Goal: Task Accomplishment & Management: Complete application form

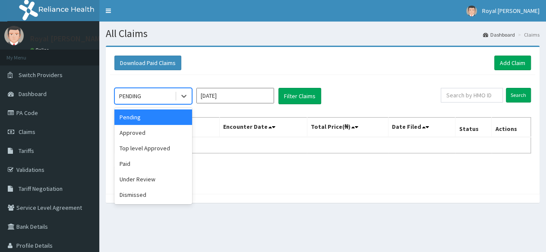
click at [151, 135] on div "Approved" at bounding box center [153, 133] width 78 height 16
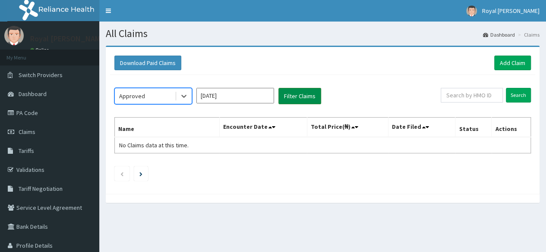
click at [300, 96] on button "Filter Claims" at bounding box center [299, 96] width 43 height 16
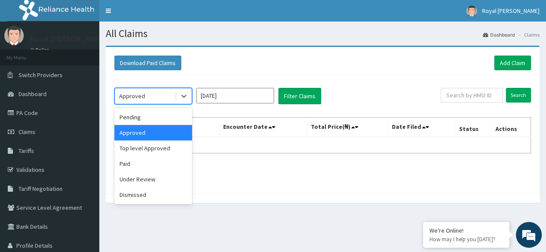
click at [146, 121] on div "Pending" at bounding box center [153, 118] width 78 height 16
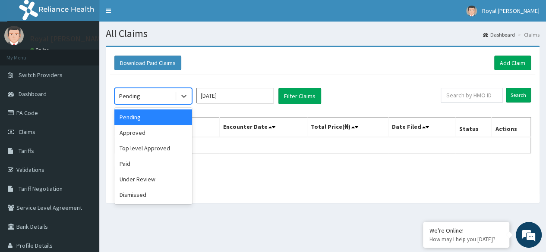
click at [246, 99] on input "[DATE]" at bounding box center [235, 96] width 78 height 16
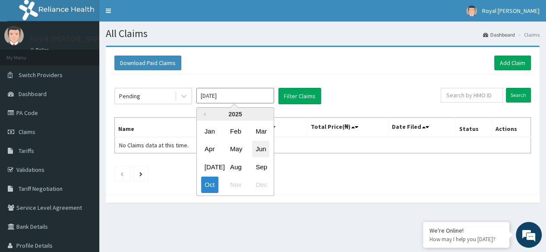
click at [265, 151] on div "Jun" at bounding box center [260, 149] width 17 height 16
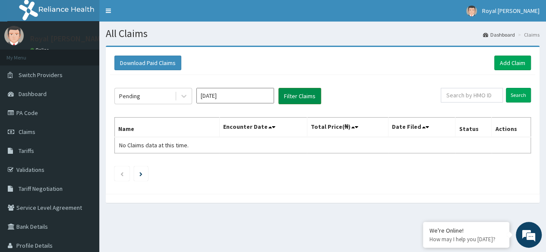
click at [302, 101] on button "Filter Claims" at bounding box center [299, 96] width 43 height 16
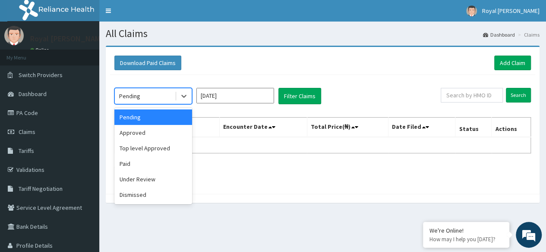
click at [149, 131] on div "Approved" at bounding box center [153, 133] width 78 height 16
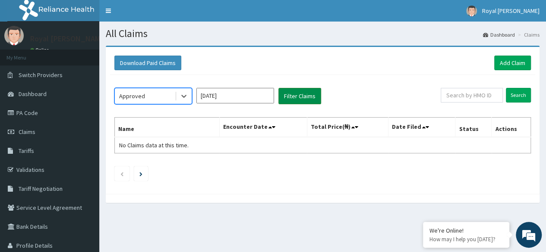
click at [295, 96] on button "Filter Claims" at bounding box center [299, 96] width 43 height 16
click at [294, 99] on button "Filter Claims" at bounding box center [299, 96] width 43 height 16
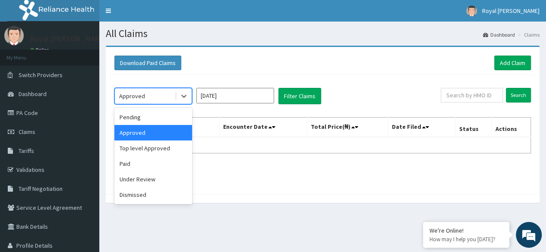
click at [245, 97] on input "Jun 2025" at bounding box center [235, 96] width 78 height 16
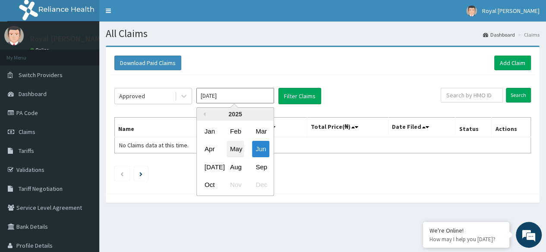
click at [233, 146] on div "May" at bounding box center [234, 149] width 17 height 16
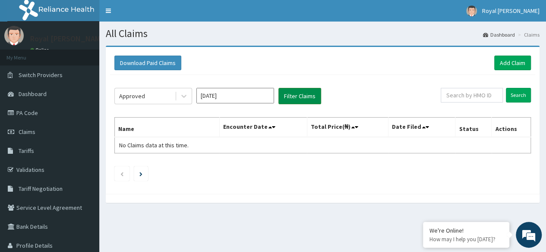
click at [296, 96] on button "Filter Claims" at bounding box center [299, 96] width 43 height 16
click at [303, 95] on button "Filter Claims" at bounding box center [299, 96] width 43 height 16
click at [300, 97] on button "Filter Claims" at bounding box center [299, 96] width 43 height 16
click at [256, 94] on input "[DATE]" at bounding box center [235, 96] width 78 height 16
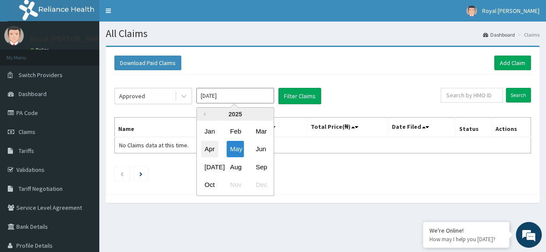
click at [211, 146] on div "Apr" at bounding box center [209, 149] width 17 height 16
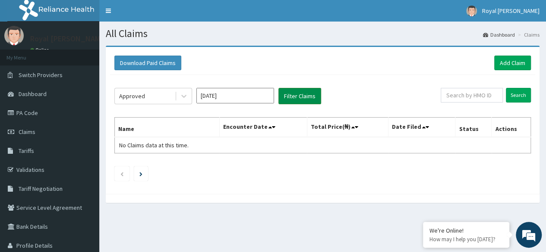
click at [295, 97] on button "Filter Claims" at bounding box center [299, 96] width 43 height 16
click at [298, 94] on button "Filter Claims" at bounding box center [299, 96] width 43 height 16
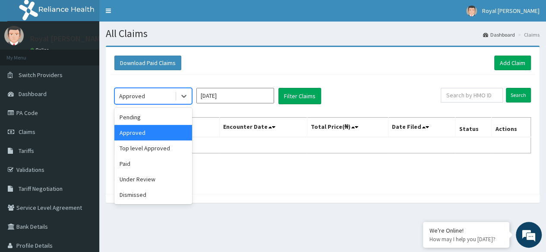
click at [186, 104] on div at bounding box center [183, 96] width 17 height 16
click at [165, 114] on div "Pending" at bounding box center [153, 118] width 78 height 16
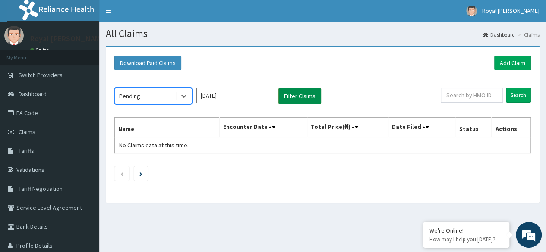
click at [292, 94] on button "Filter Claims" at bounding box center [299, 96] width 43 height 16
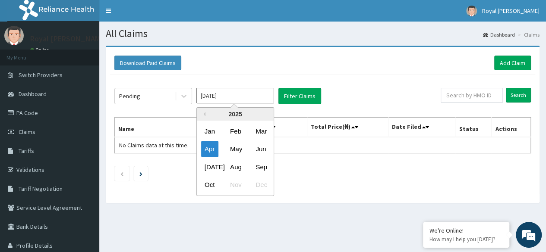
click at [230, 93] on input "Apr 2025" at bounding box center [235, 96] width 78 height 16
click at [234, 148] on div "May" at bounding box center [234, 149] width 17 height 16
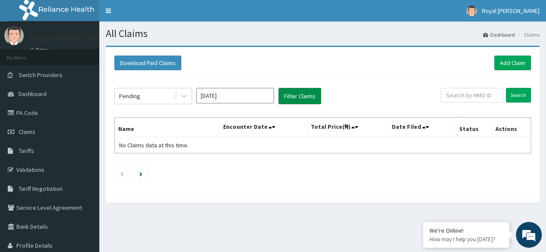
click at [306, 94] on button "Filter Claims" at bounding box center [299, 96] width 43 height 16
click at [183, 98] on icon at bounding box center [183, 96] width 9 height 9
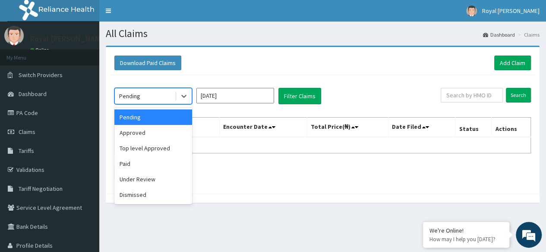
click at [243, 96] on input "[DATE]" at bounding box center [235, 96] width 78 height 16
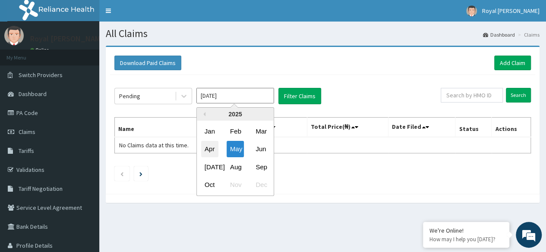
click at [206, 146] on div "Apr" at bounding box center [209, 149] width 17 height 16
type input "Apr 2025"
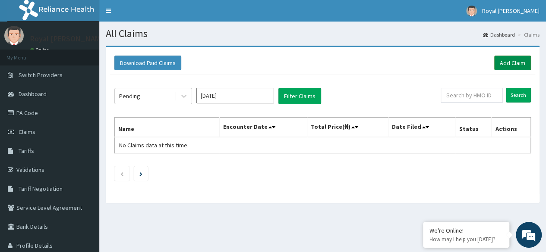
click at [513, 64] on link "Add Claim" at bounding box center [512, 63] width 37 height 15
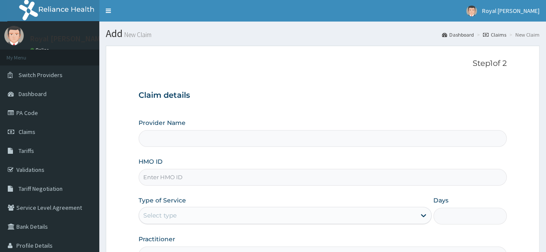
click at [400, 142] on input "Provider Name" at bounding box center [322, 138] width 368 height 17
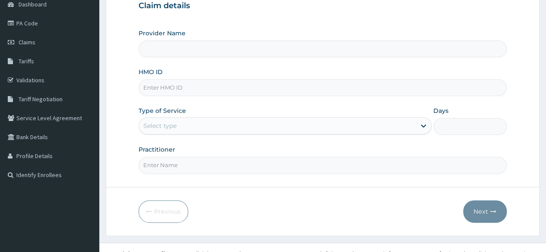
scroll to position [100, 0]
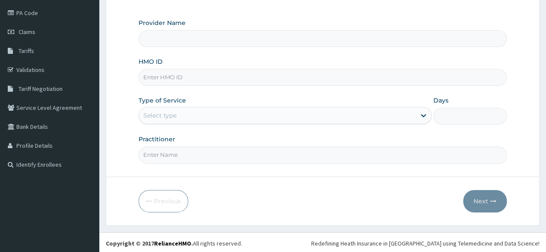
click at [374, 80] on input "HMO ID" at bounding box center [322, 77] width 368 height 17
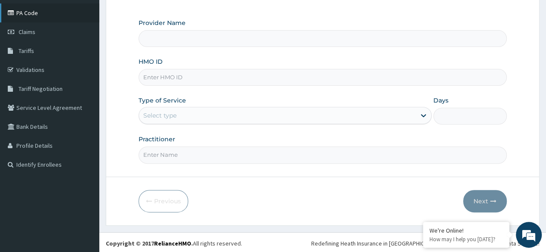
click at [24, 13] on link "PA Code" at bounding box center [49, 12] width 99 height 19
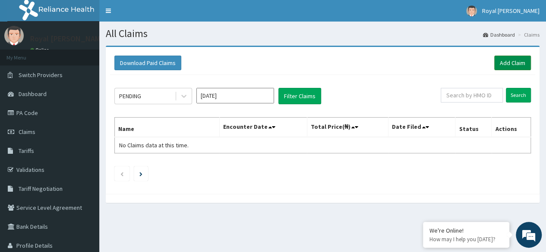
click at [504, 62] on link "Add Claim" at bounding box center [512, 63] width 37 height 15
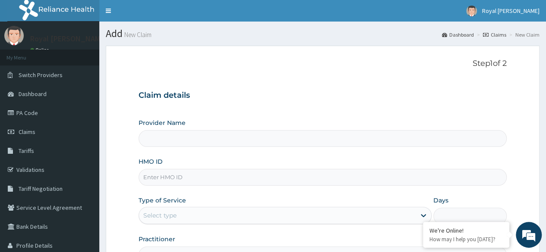
type input "Royal rex Spa"
type input "1"
click at [188, 181] on input "HMO ID" at bounding box center [322, 177] width 368 height 17
paste input "TGA/10023/A"
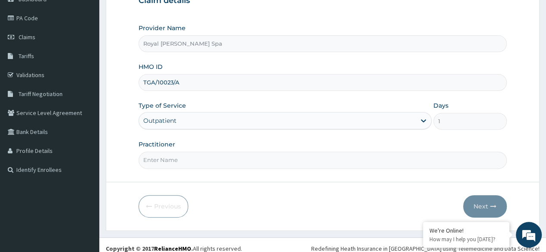
scroll to position [98, 0]
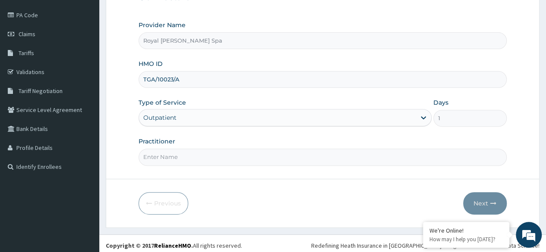
type input "TGA/10023/A"
click at [436, 155] on input "Practitioner" at bounding box center [322, 157] width 368 height 17
click at [424, 117] on div "Outpatient" at bounding box center [284, 117] width 293 height 17
click at [400, 117] on div "Outpatient" at bounding box center [284, 117] width 293 height 17
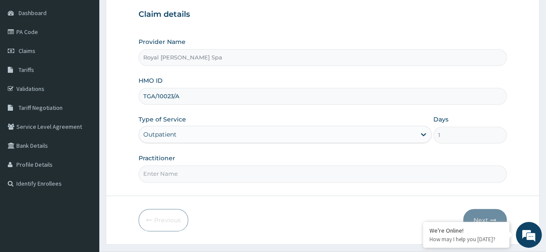
scroll to position [100, 0]
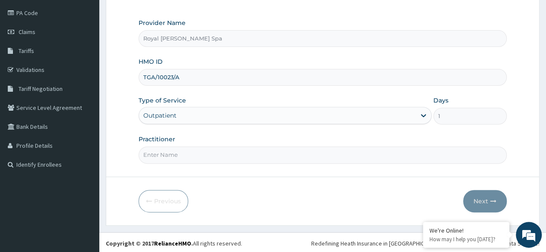
click at [516, 65] on form "Step 1 of 2 Claim details Provider Name Royal rex Spa HMO ID TGA/10023/A Type o…" at bounding box center [323, 86] width 434 height 280
click at [248, 151] on input "Practitioner" at bounding box center [322, 155] width 368 height 17
type input "Royal [PERSON_NAME]"
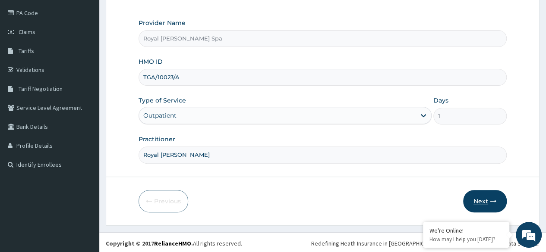
click at [481, 207] on button "Next" at bounding box center [485, 201] width 44 height 22
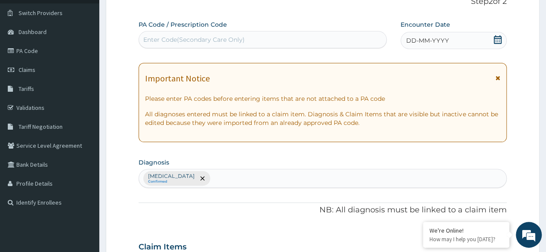
scroll to position [62, 0]
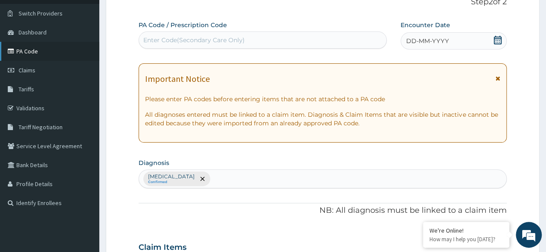
click at [23, 50] on link "PA Code" at bounding box center [49, 51] width 99 height 19
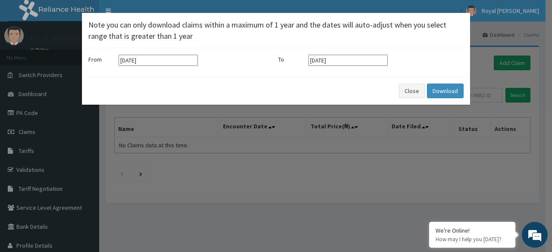
click at [168, 63] on input "[DATE]" at bounding box center [158, 60] width 79 height 11
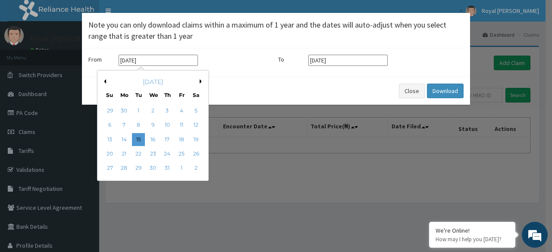
click at [104, 79] on button "Previous Month" at bounding box center [104, 81] width 4 height 4
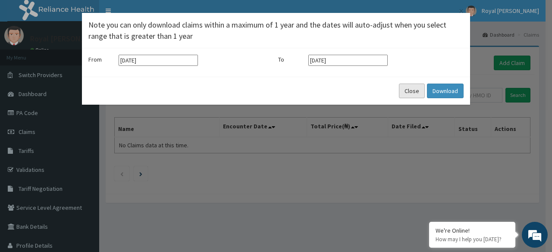
click at [411, 93] on button "Close" at bounding box center [412, 91] width 26 height 15
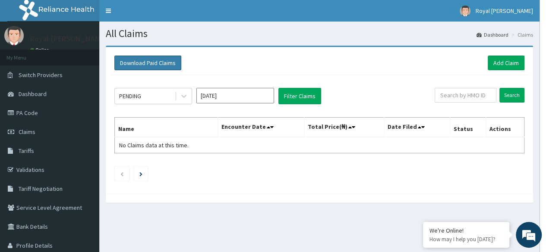
click at [155, 61] on button "Download Paid Claims" at bounding box center [147, 63] width 67 height 15
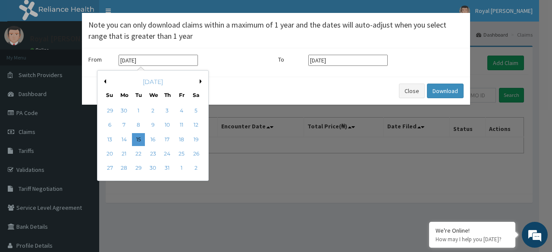
click at [157, 57] on input "[DATE]" at bounding box center [158, 60] width 79 height 11
click at [104, 82] on button "Previous Month" at bounding box center [104, 81] width 4 height 4
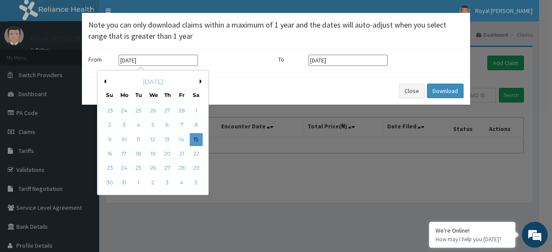
click at [104, 82] on button "Previous Month" at bounding box center [104, 81] width 4 height 4
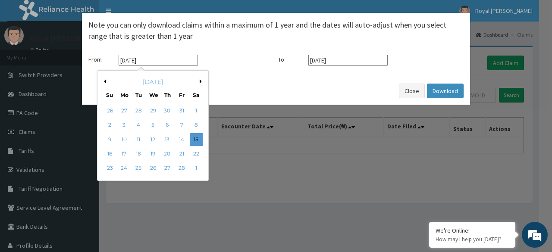
click at [104, 82] on button "Previous Month" at bounding box center [104, 81] width 4 height 4
click at [152, 138] on div "15" at bounding box center [153, 139] width 13 height 13
type input "[DATE]"
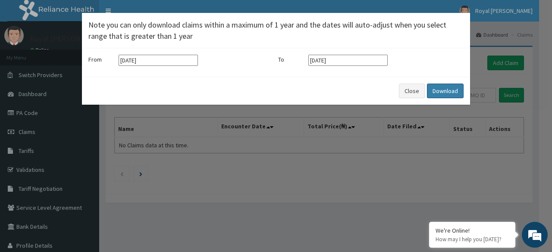
click at [438, 91] on button "Download" at bounding box center [445, 91] width 37 height 15
